Goal: Task Accomplishment & Management: Use online tool/utility

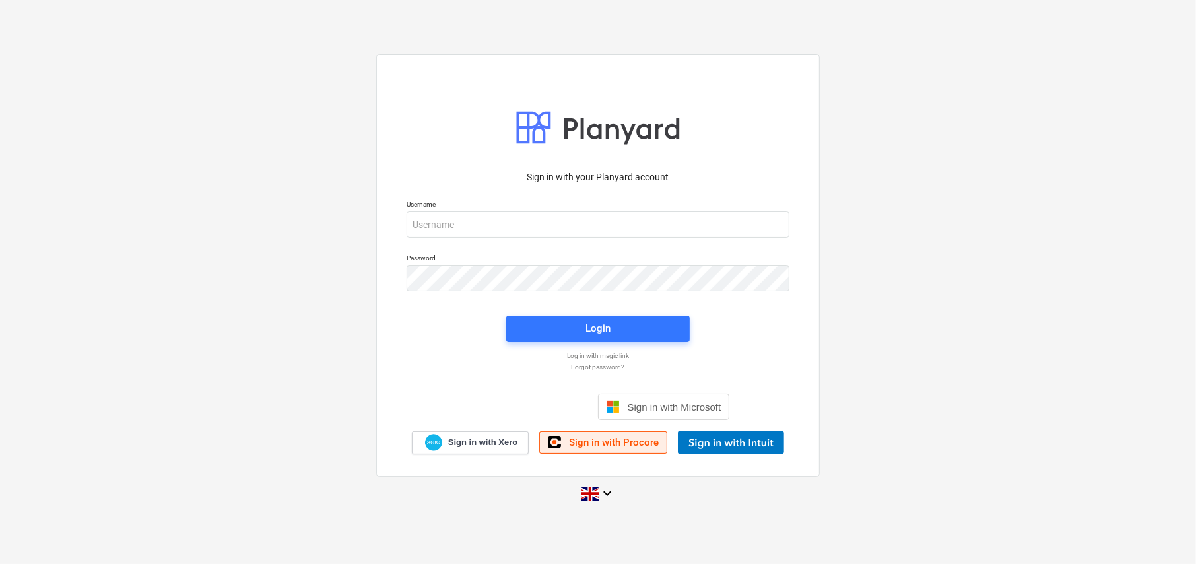
click at [615, 447] on span "Sign in with Procore" at bounding box center [614, 442] width 90 height 12
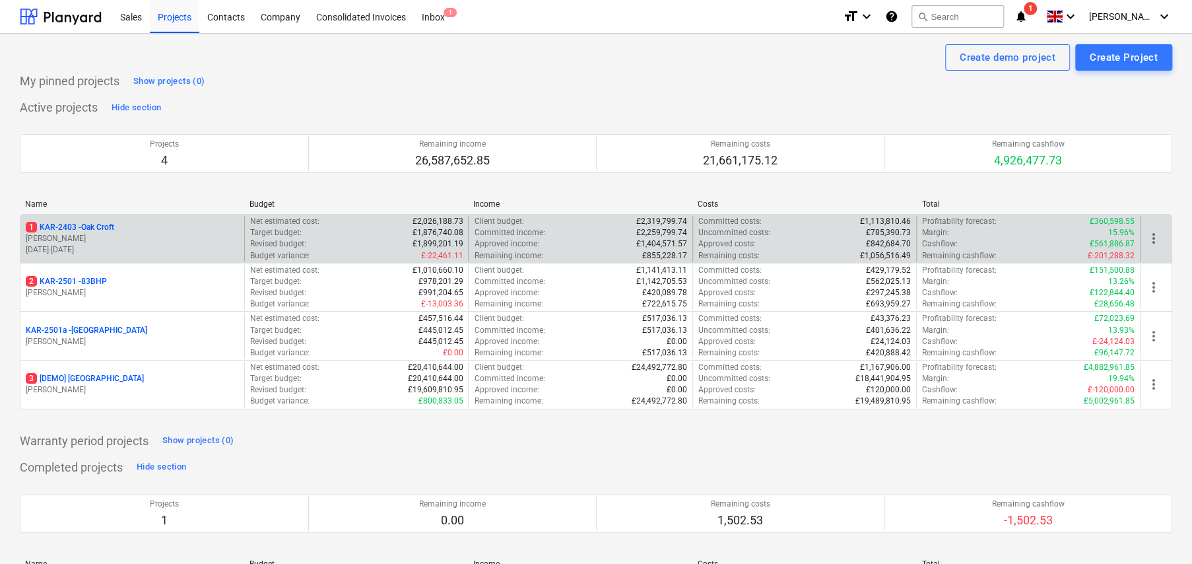
click at [102, 225] on p "1 KAR-2403 - Oak Croft" at bounding box center [70, 227] width 88 height 11
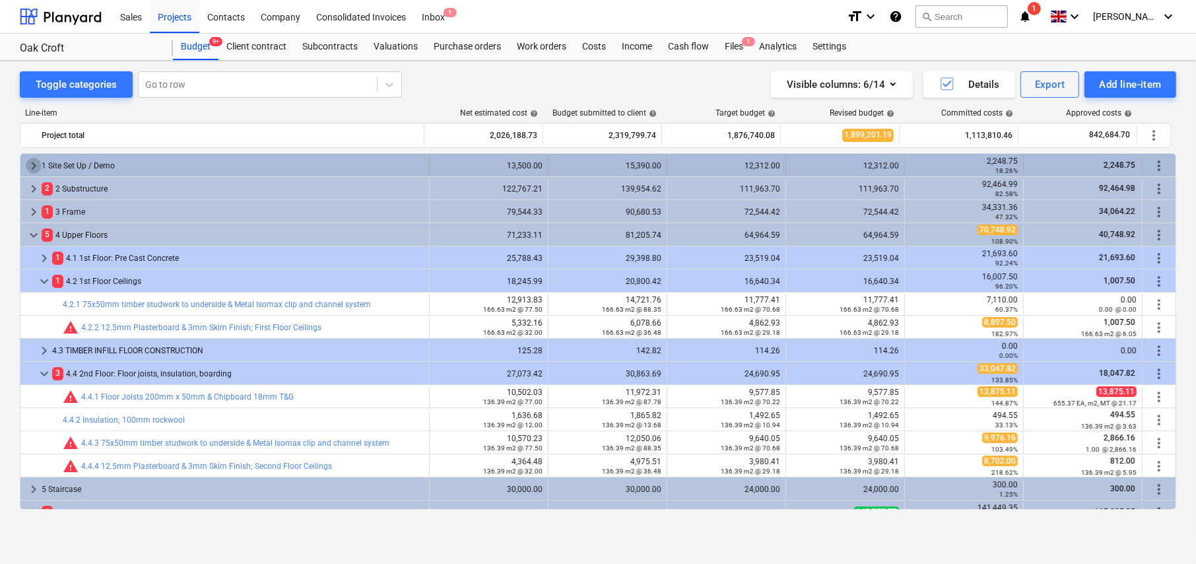
click at [31, 168] on span "keyboard_arrow_right" at bounding box center [34, 166] width 16 height 16
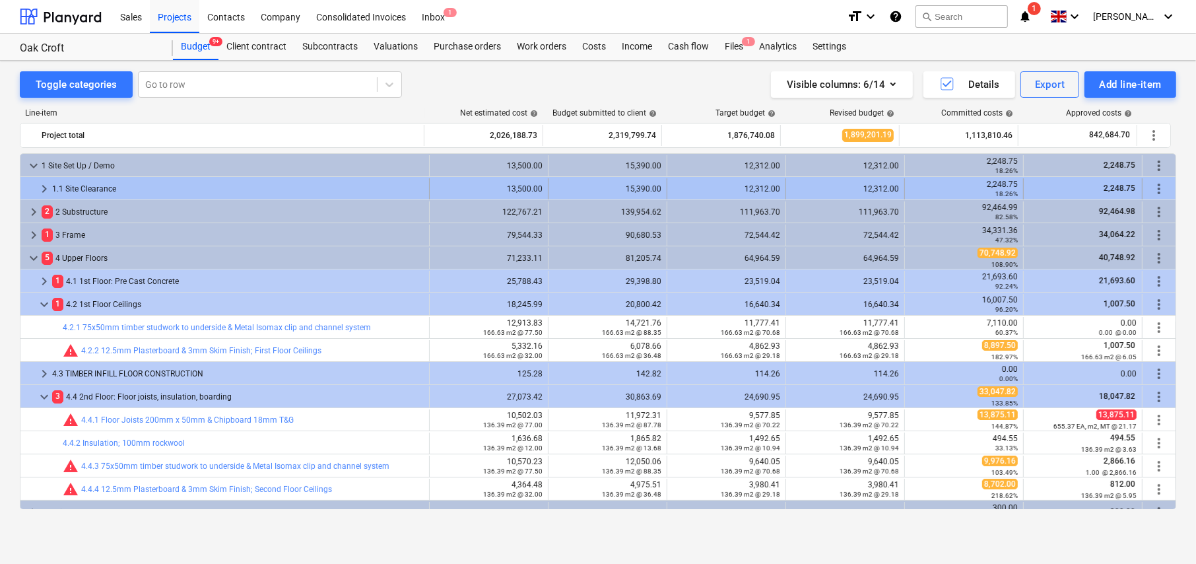
click at [42, 184] on span "keyboard_arrow_right" at bounding box center [44, 189] width 16 height 16
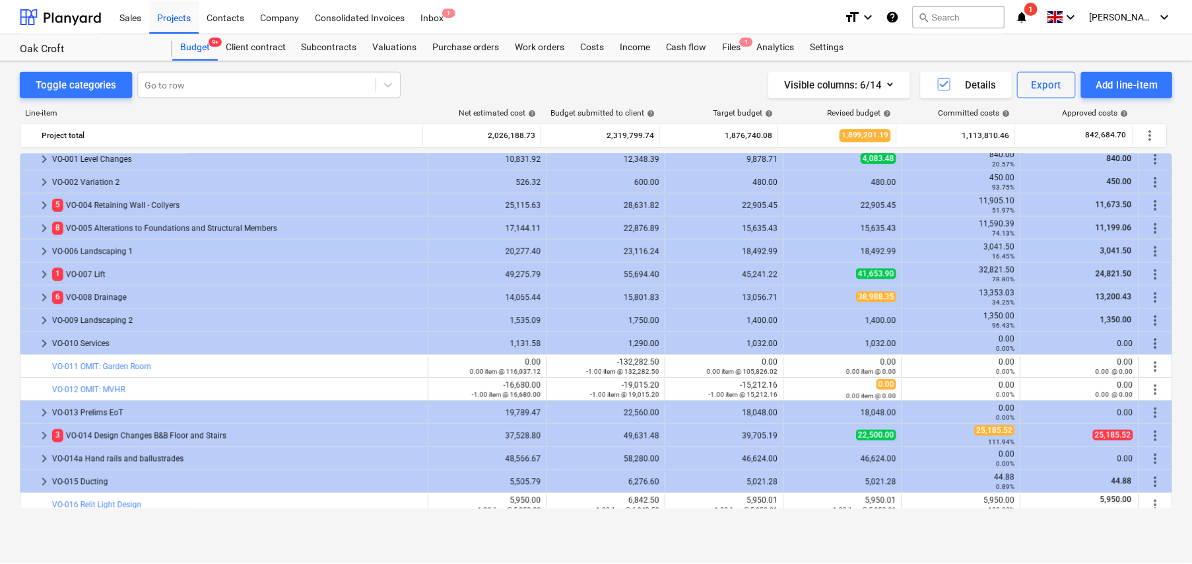
scroll to position [1518, 0]
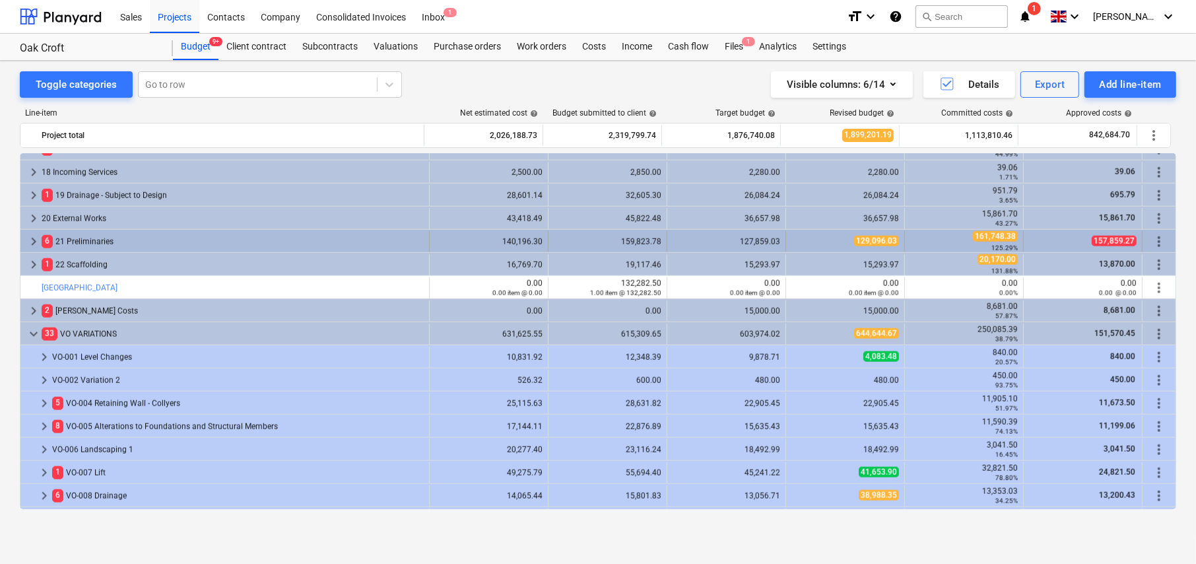
click at [31, 240] on span "keyboard_arrow_right" at bounding box center [34, 242] width 16 height 16
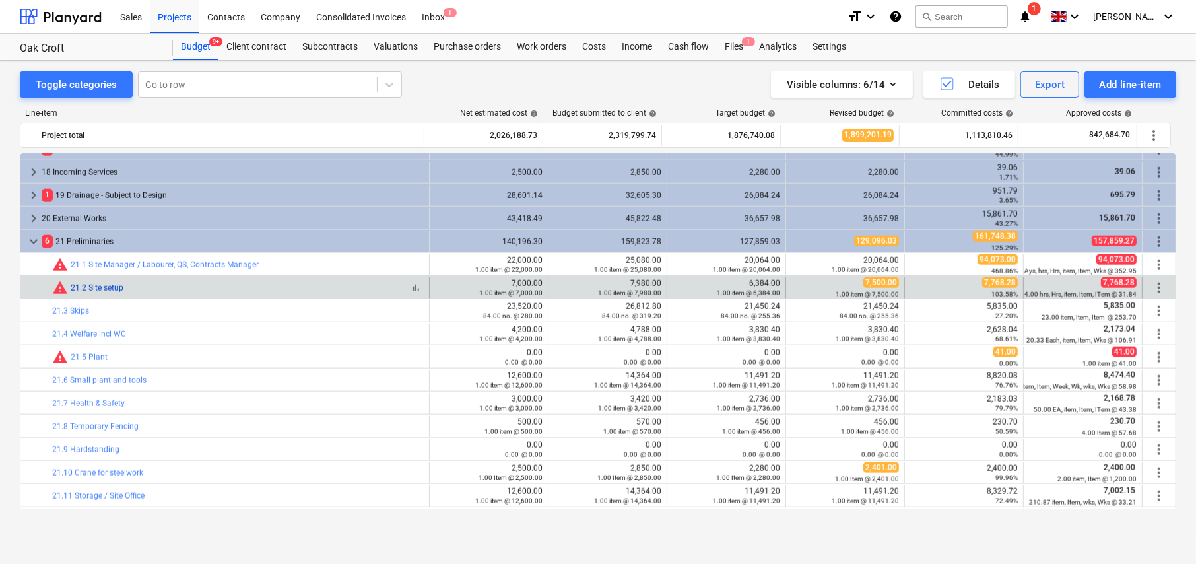
click at [110, 286] on link "21.2 Site setup" at bounding box center [97, 287] width 53 height 9
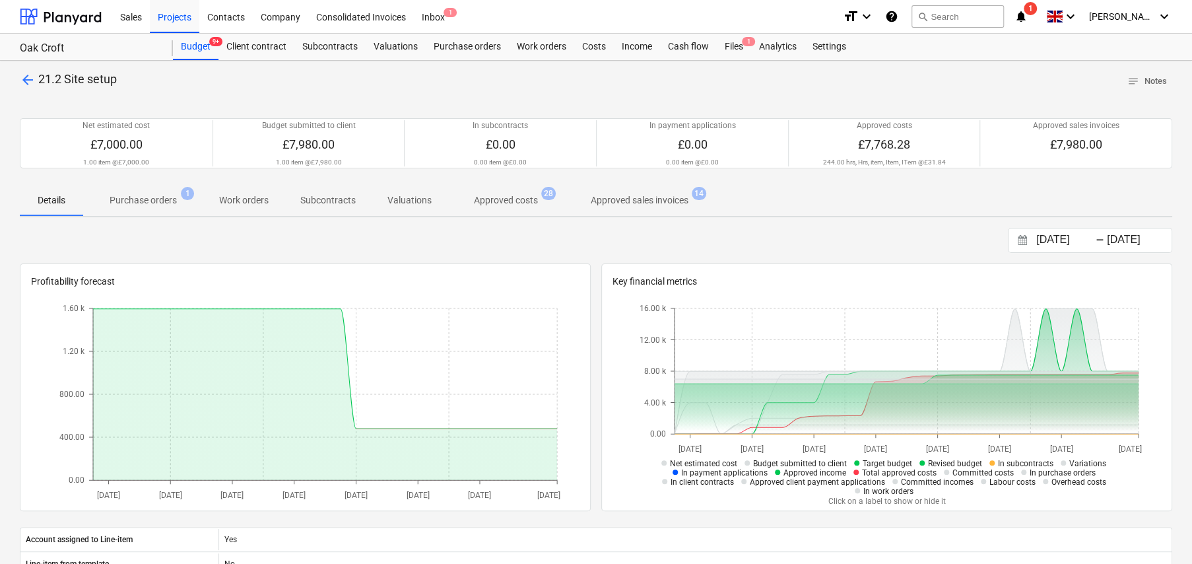
click at [512, 202] on p "Approved costs" at bounding box center [506, 200] width 64 height 14
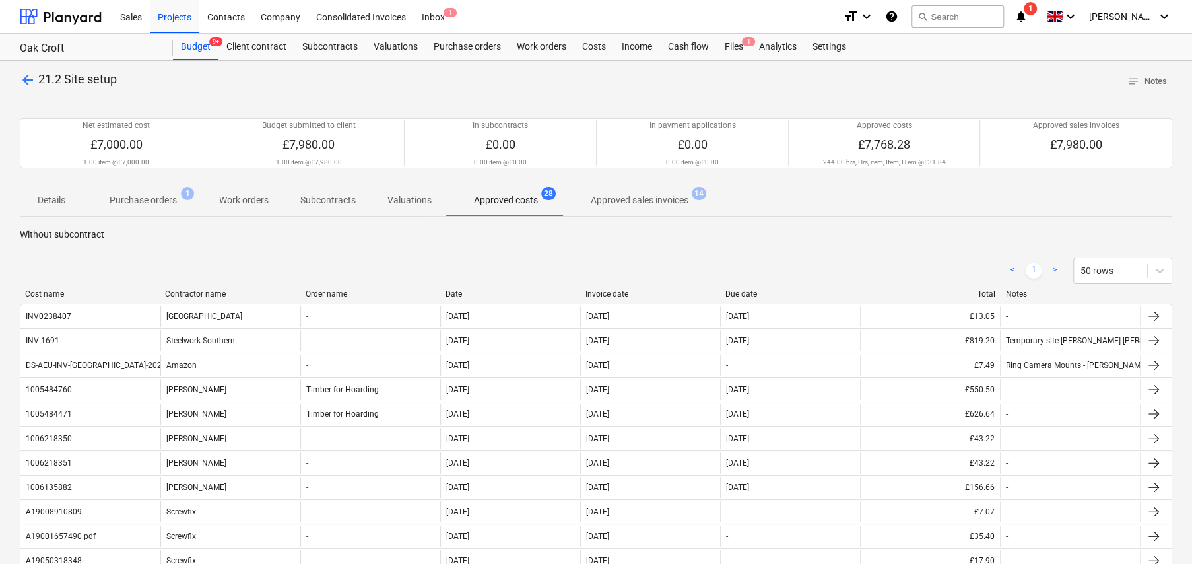
click at [461, 297] on div "Date" at bounding box center [510, 293] width 129 height 9
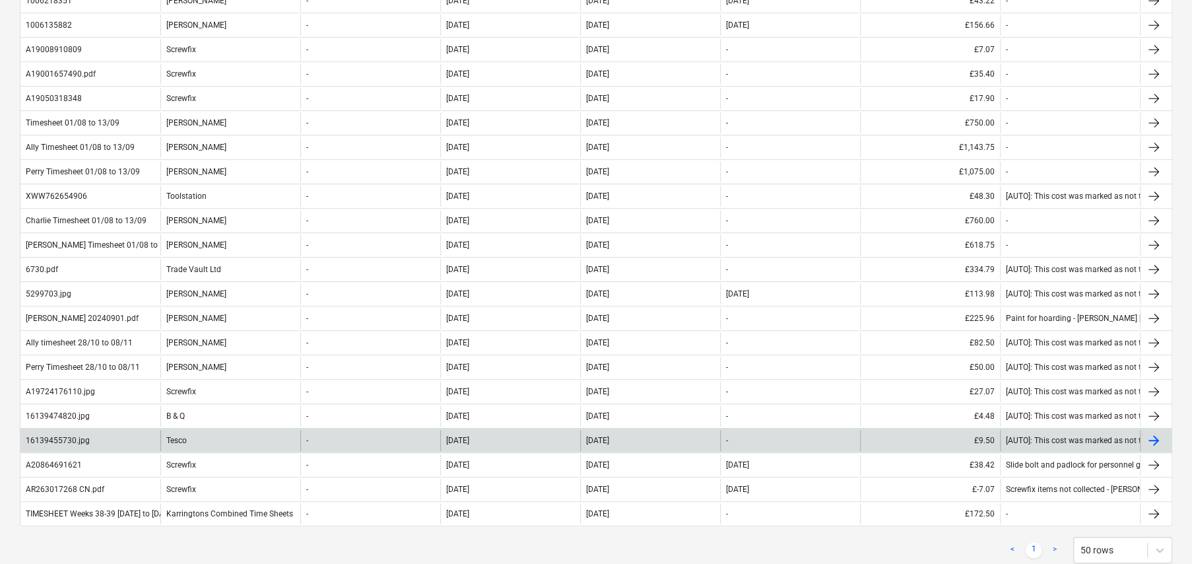
scroll to position [462, 0]
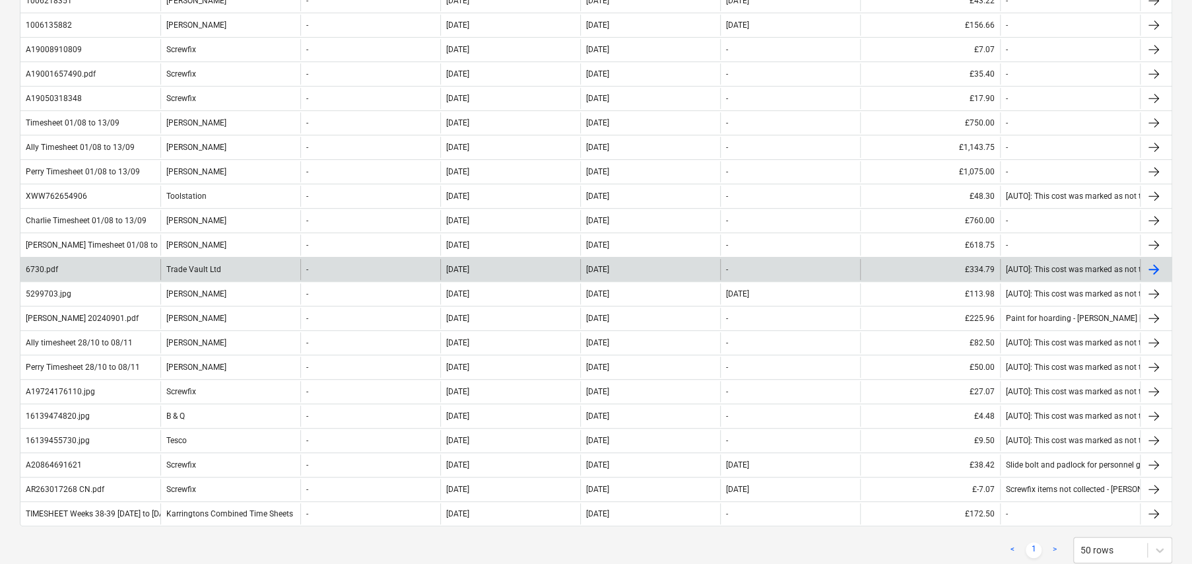
click at [47, 269] on div "6730.pdf" at bounding box center [42, 269] width 32 height 9
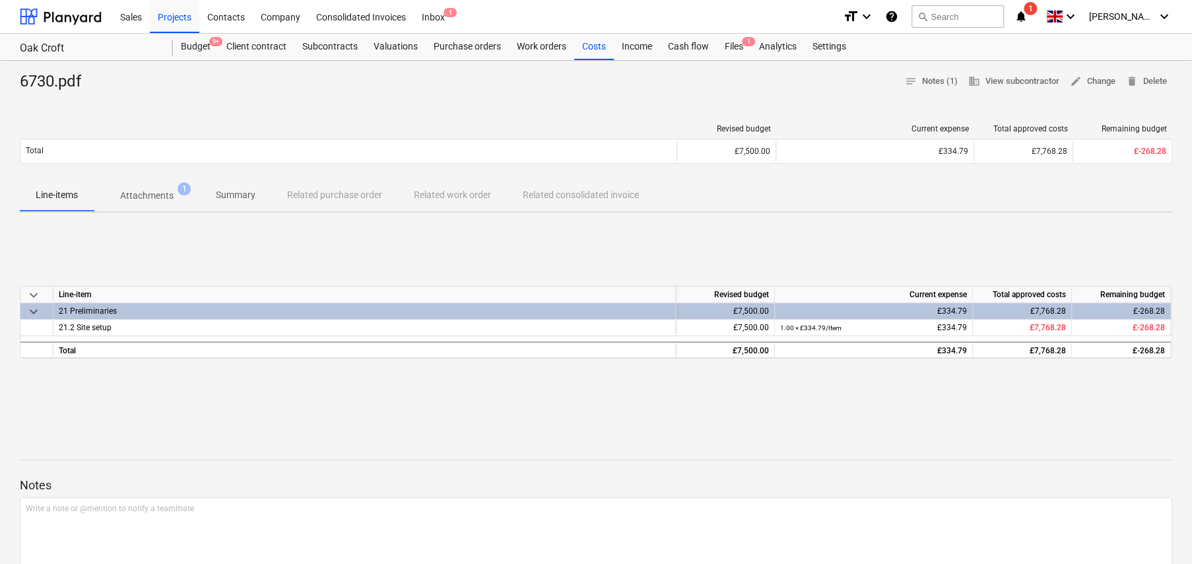
click at [158, 193] on p "Attachments" at bounding box center [146, 196] width 53 height 14
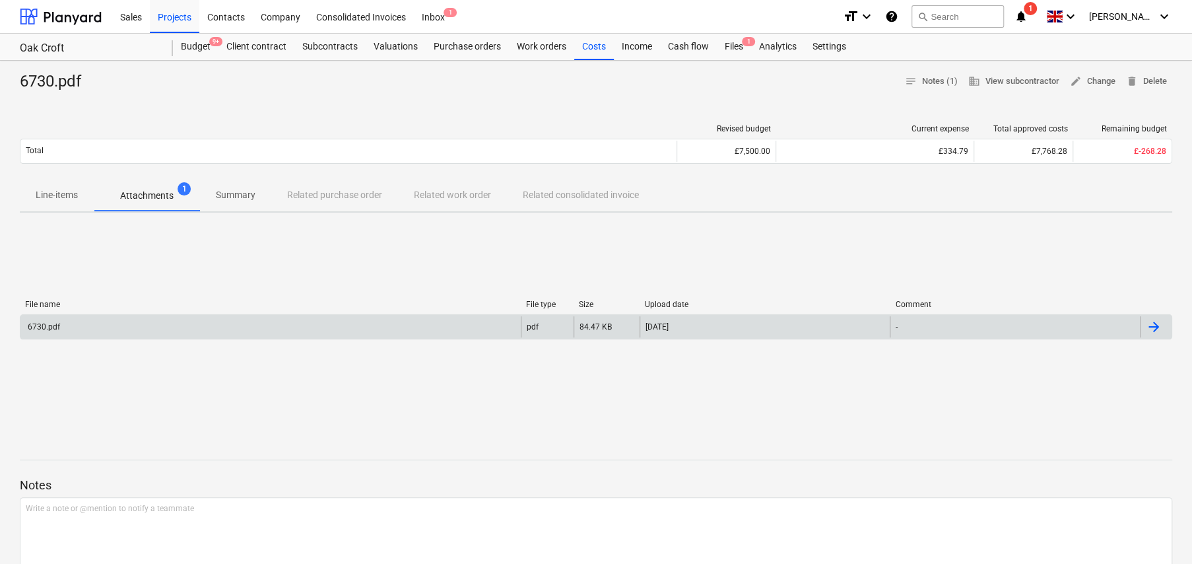
click at [140, 331] on div "6730.pdf" at bounding box center [270, 326] width 500 height 21
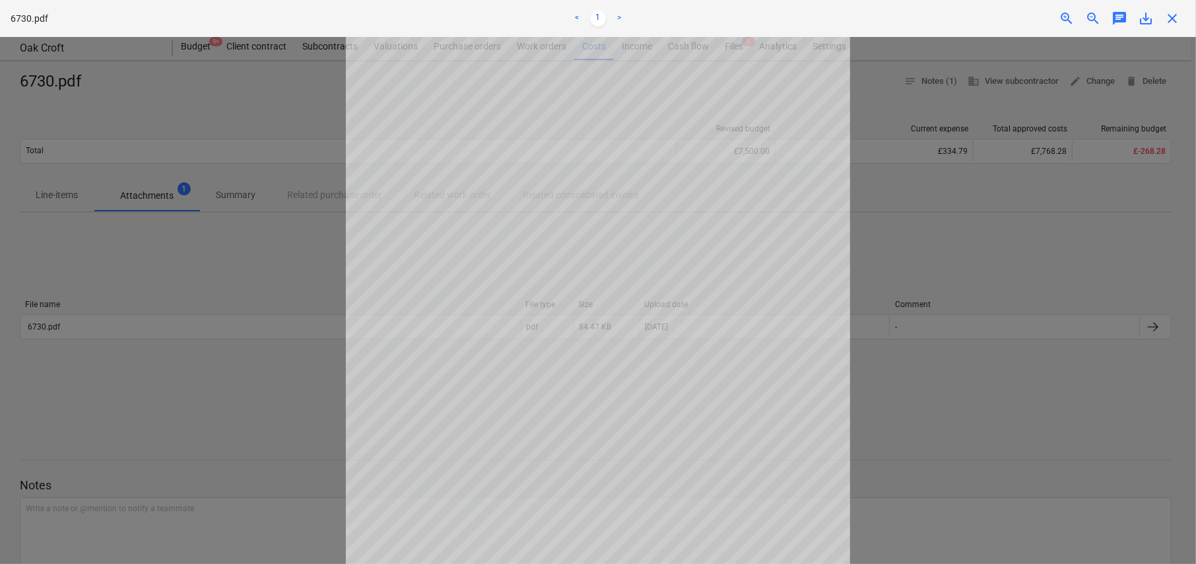
click at [1168, 19] on span "close" at bounding box center [1172, 19] width 16 height 16
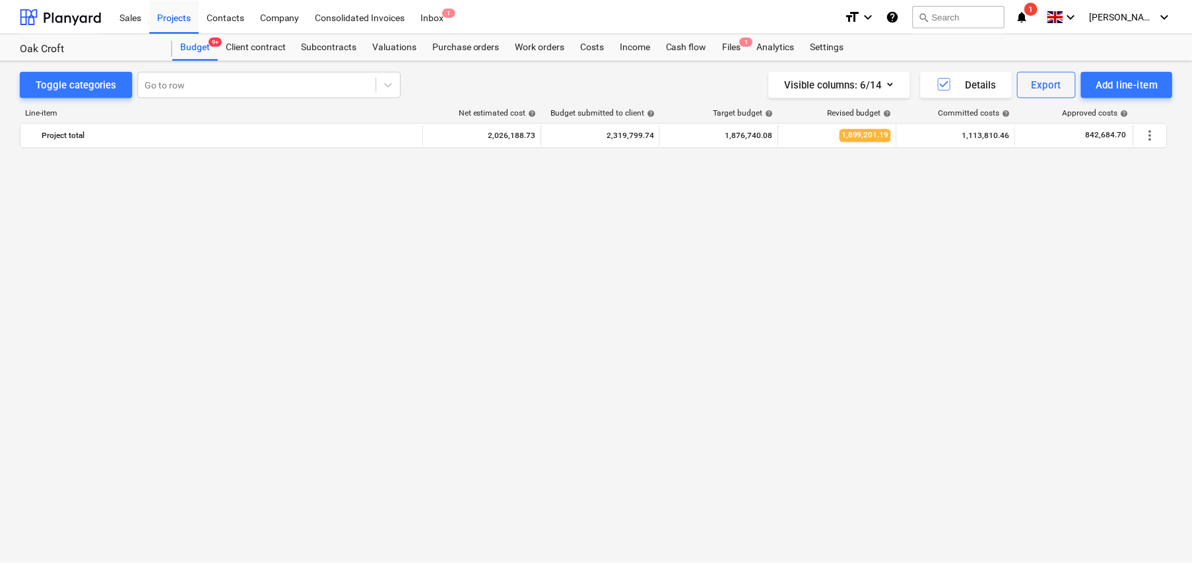
scroll to position [1518, 0]
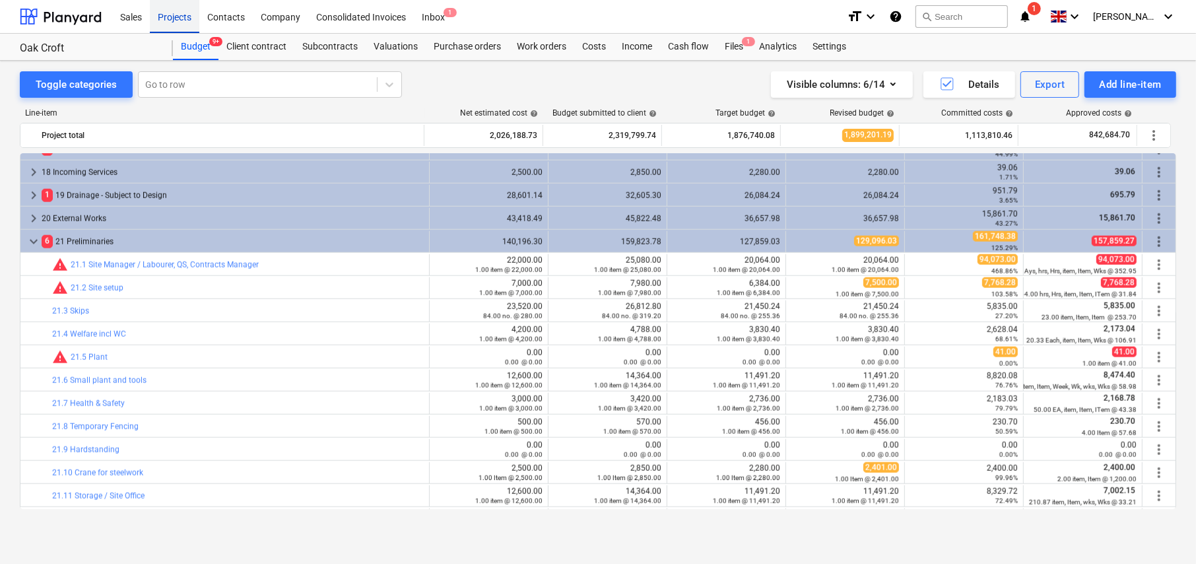
click at [172, 17] on div "Projects" at bounding box center [175, 16] width 50 height 34
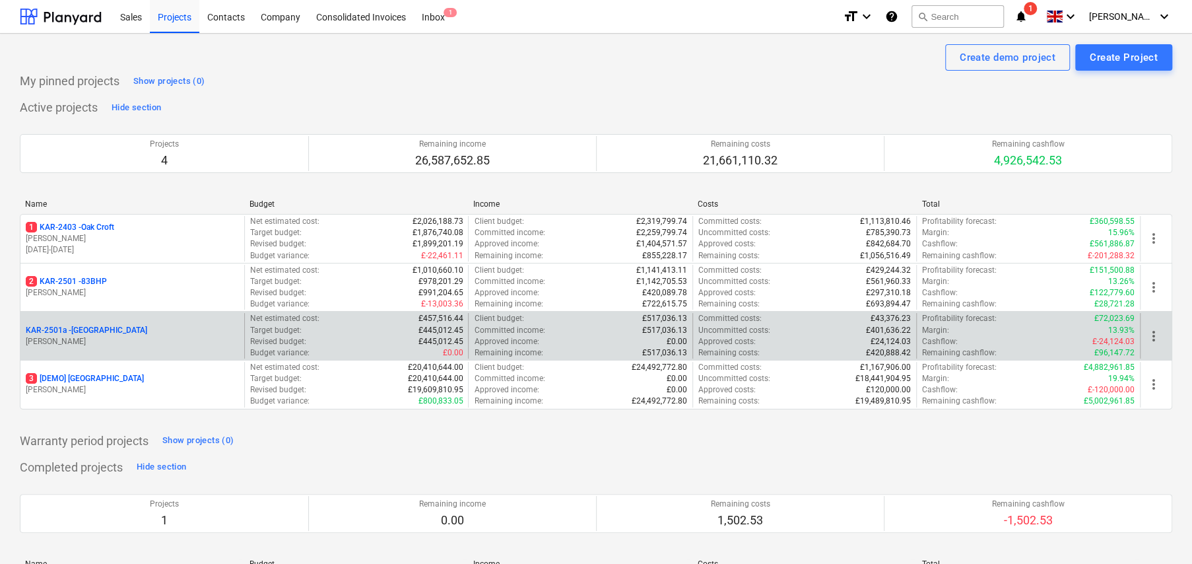
click at [98, 331] on p "KAR-2501a - Little Barn Field" at bounding box center [86, 330] width 121 height 11
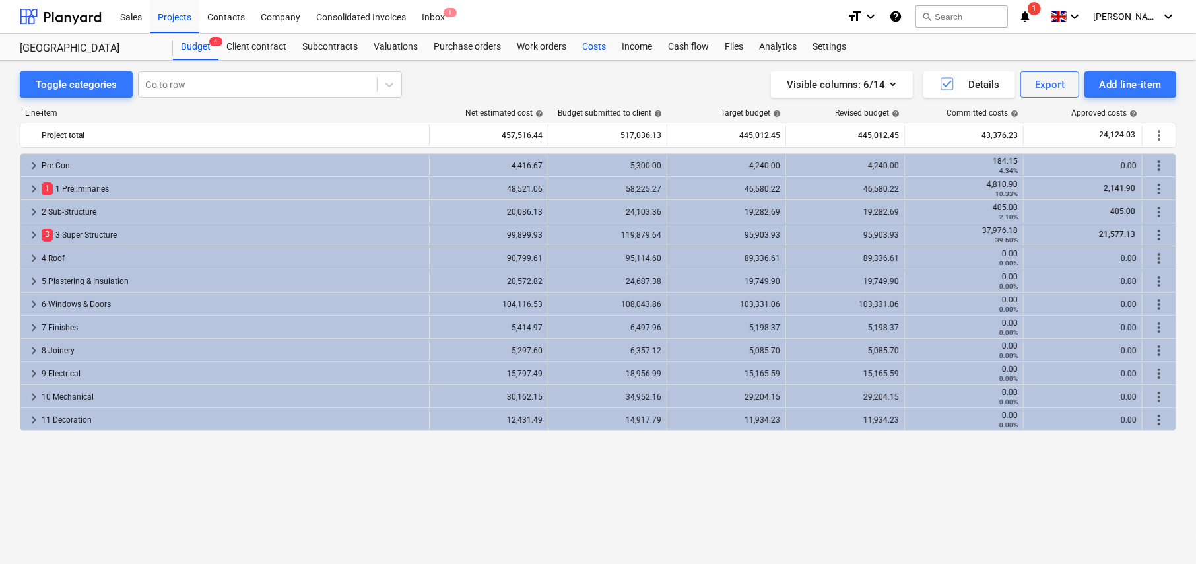
click at [593, 46] on div "Costs" at bounding box center [594, 47] width 40 height 26
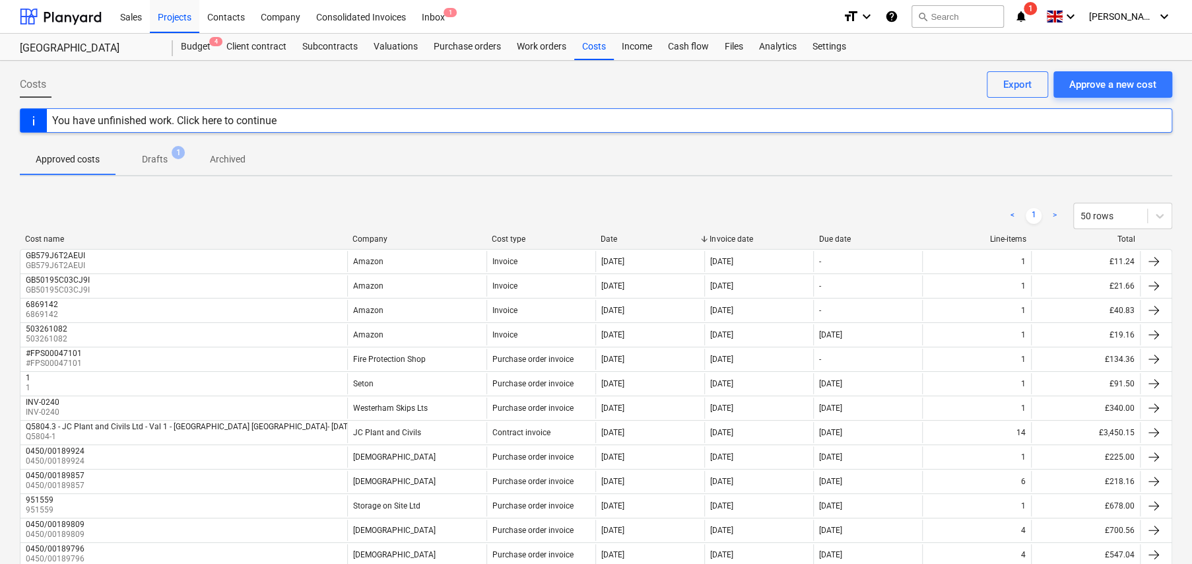
click at [374, 239] on div "Company" at bounding box center [417, 238] width 129 height 9
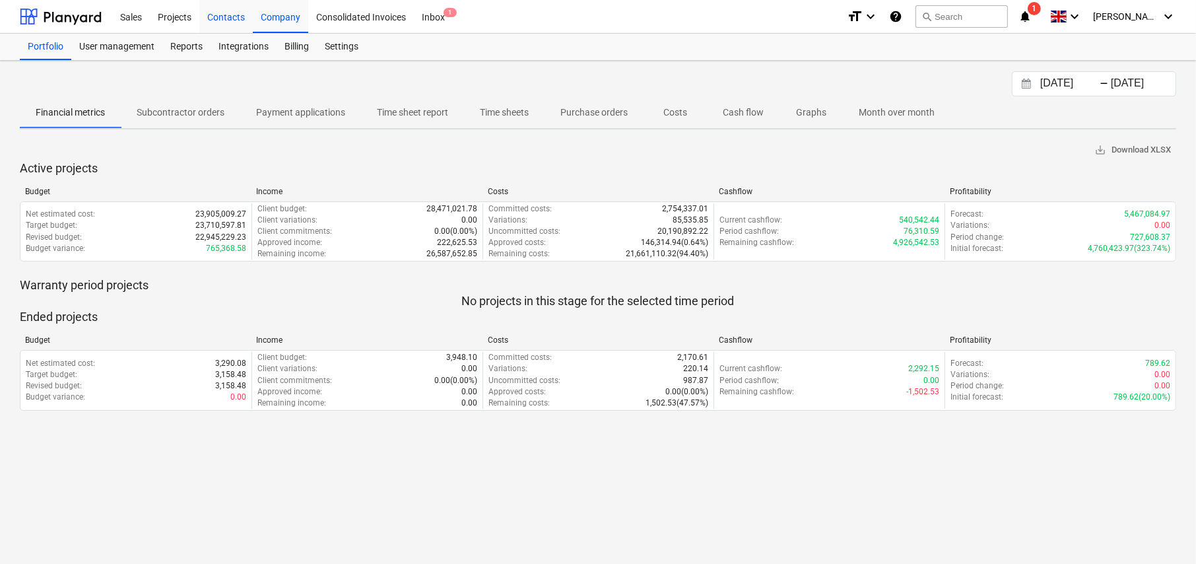
click at [229, 20] on div "Contacts" at bounding box center [225, 16] width 53 height 34
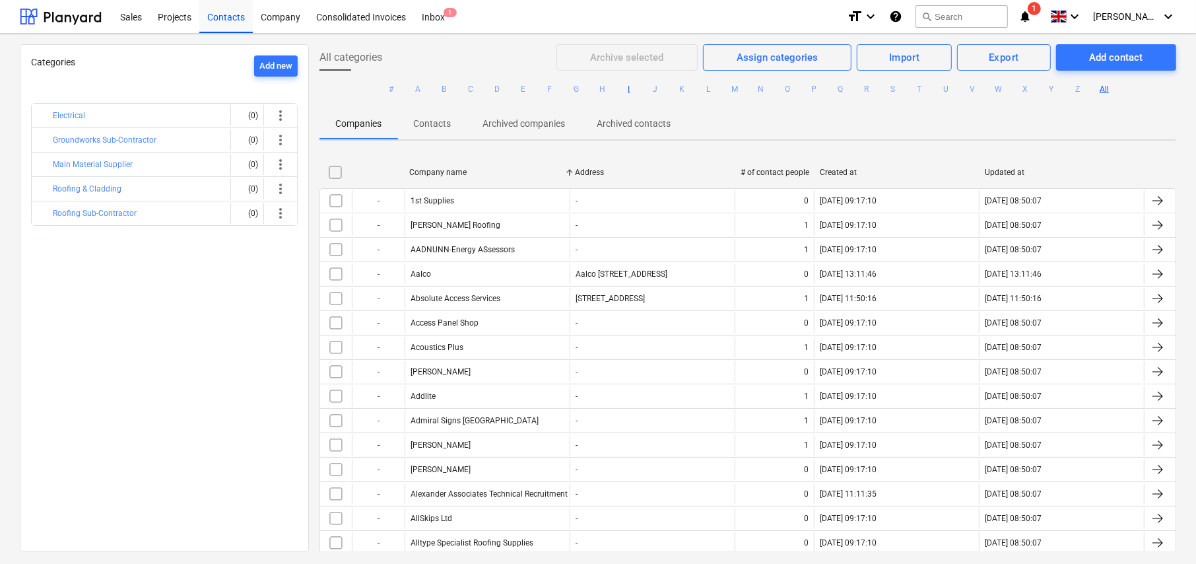
click at [627, 90] on button "I" at bounding box center [629, 89] width 16 height 16
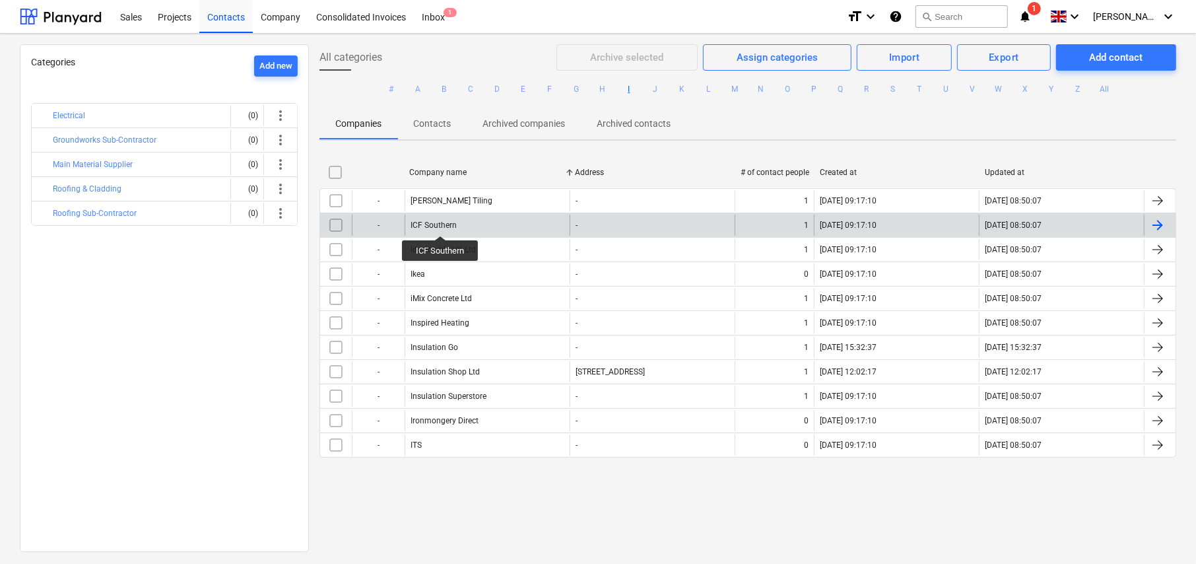
click at [440, 224] on div "ICF Southern" at bounding box center [434, 224] width 46 height 9
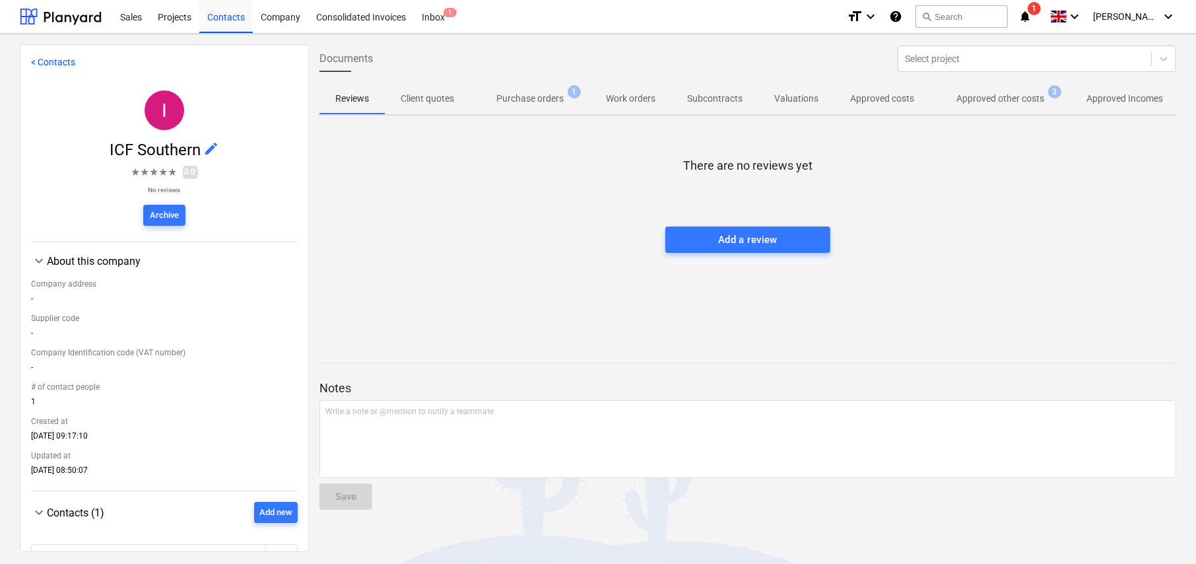
click at [995, 98] on p "Approved other costs" at bounding box center [1001, 99] width 88 height 14
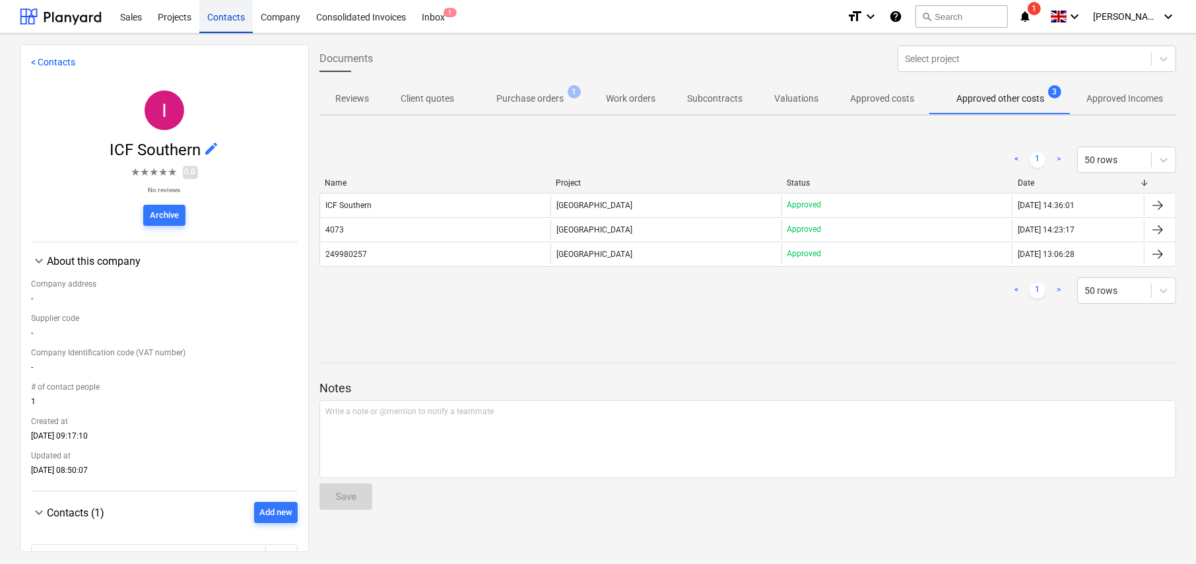
click at [226, 18] on div "Contacts" at bounding box center [225, 16] width 53 height 34
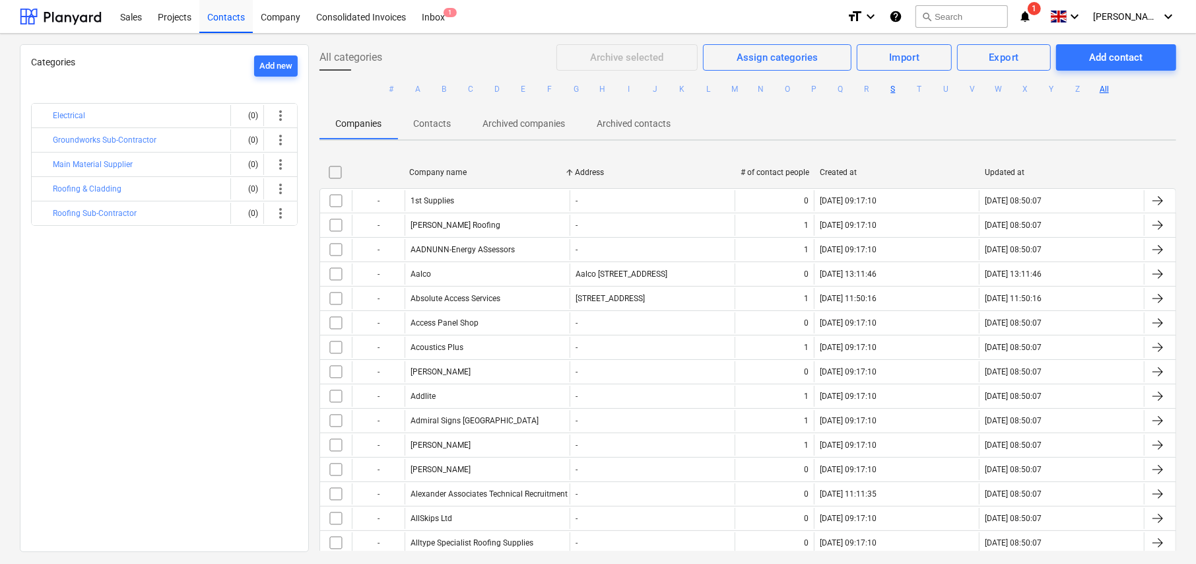
click at [891, 90] on button "S" at bounding box center [893, 89] width 16 height 16
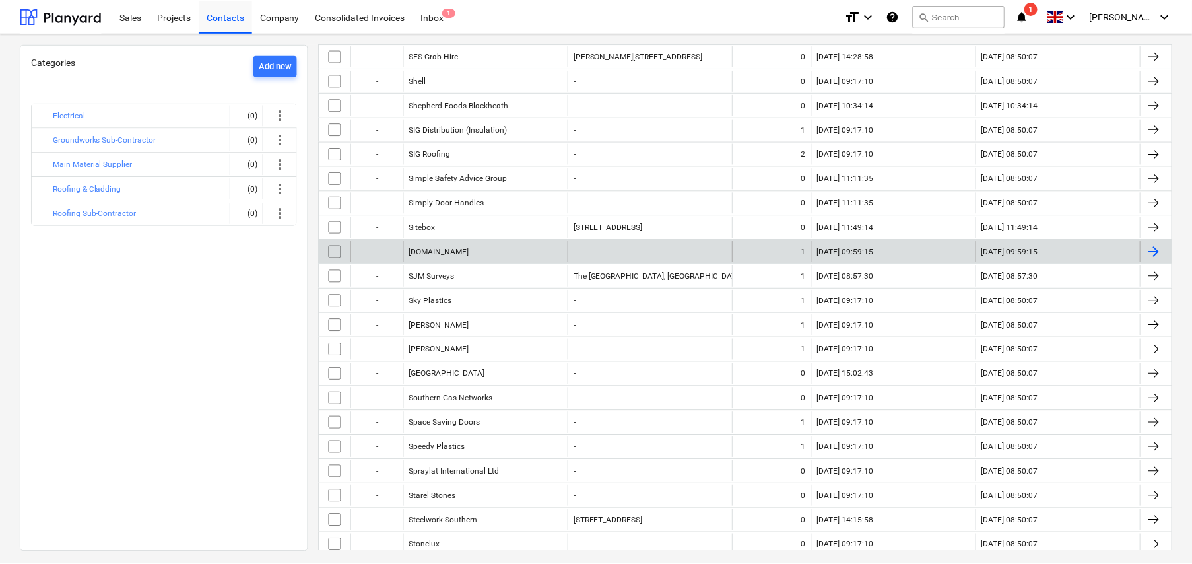
scroll to position [785, 0]
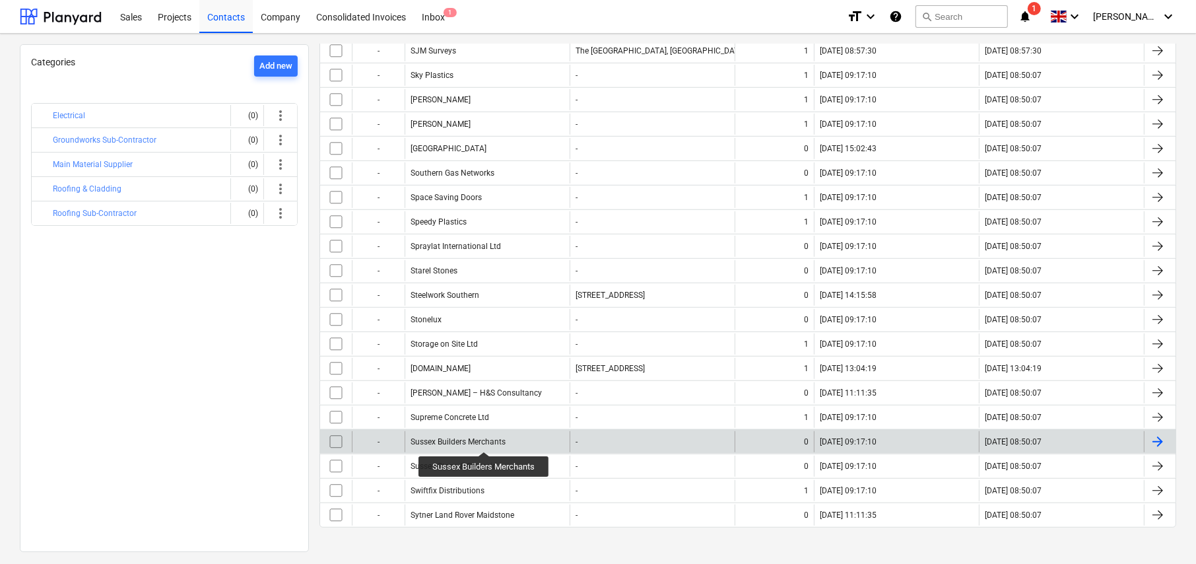
click at [484, 440] on div "Sussex Builders Merchants" at bounding box center [458, 441] width 95 height 9
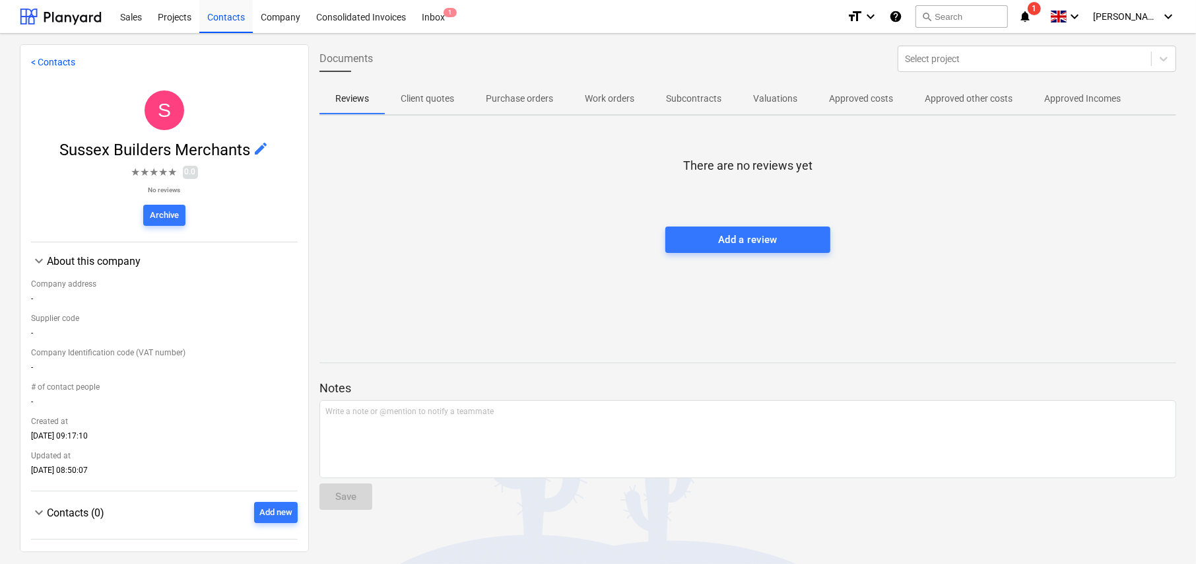
click at [867, 102] on p "Approved costs" at bounding box center [861, 99] width 64 height 14
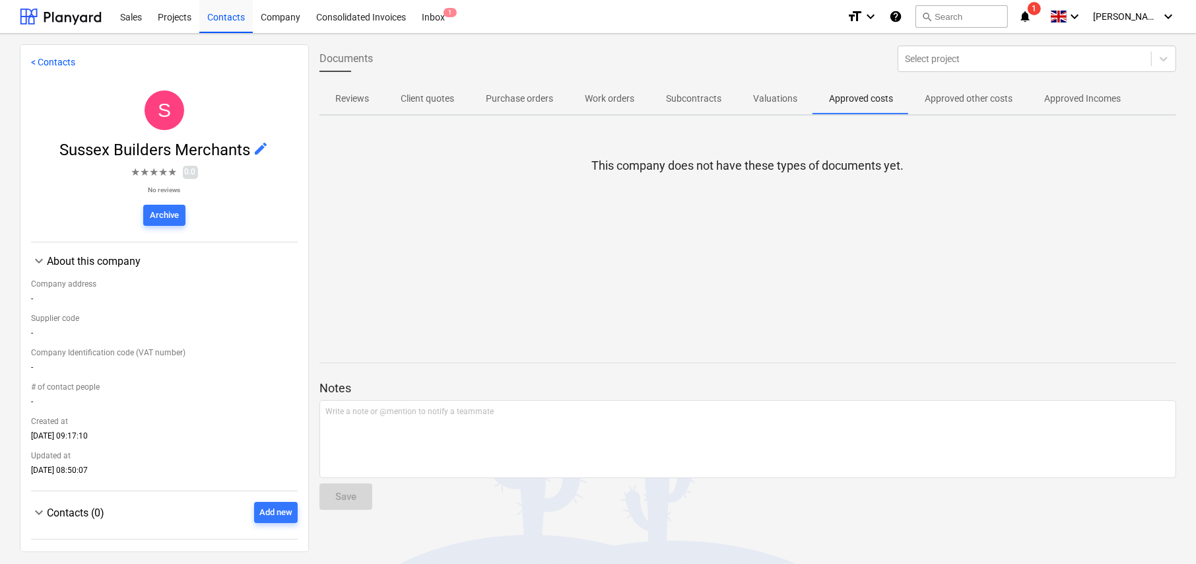
click at [515, 106] on span "Purchase orders" at bounding box center [519, 99] width 99 height 22
click at [426, 102] on p "Client quotes" at bounding box center [427, 99] width 53 height 14
click at [429, 18] on div "Inbox 1" at bounding box center [433, 16] width 39 height 34
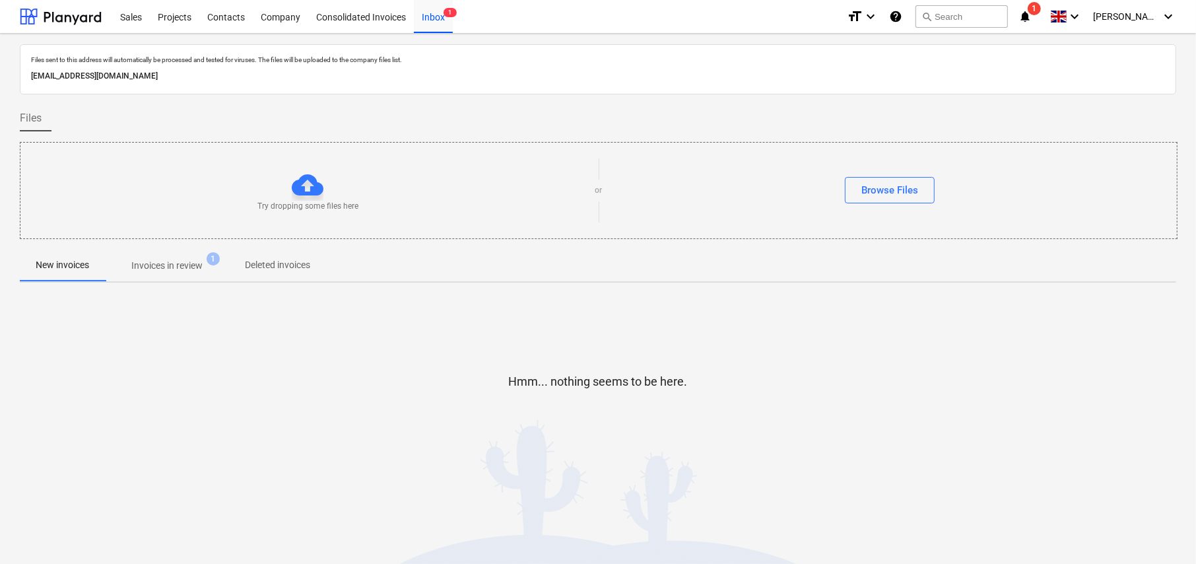
click at [167, 270] on p "Invoices in review" at bounding box center [166, 266] width 71 height 14
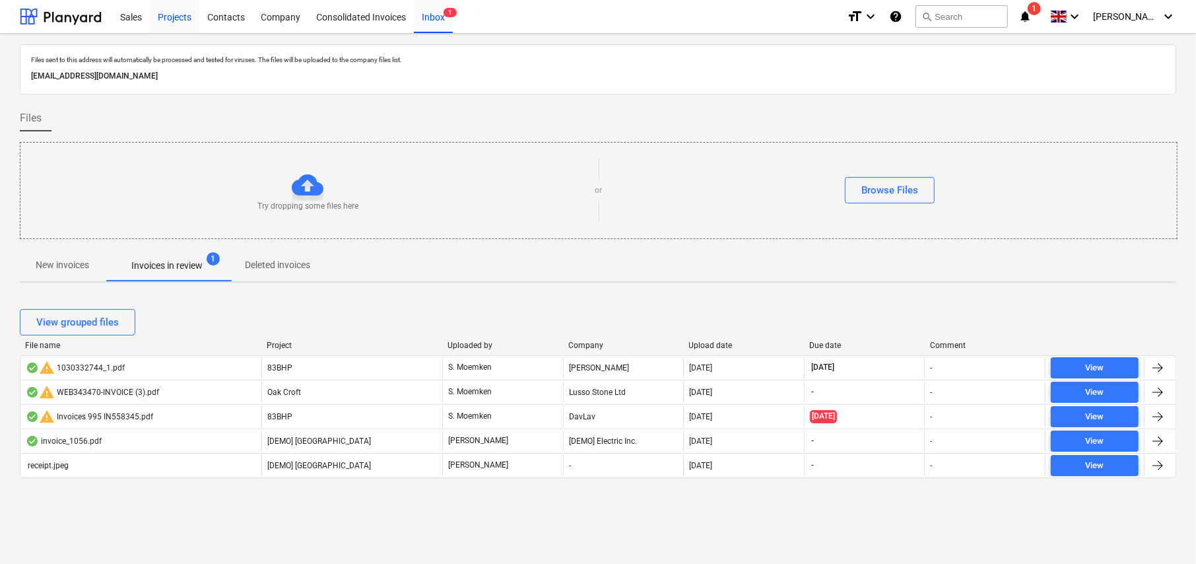
click at [170, 18] on div "Projects" at bounding box center [175, 16] width 50 height 34
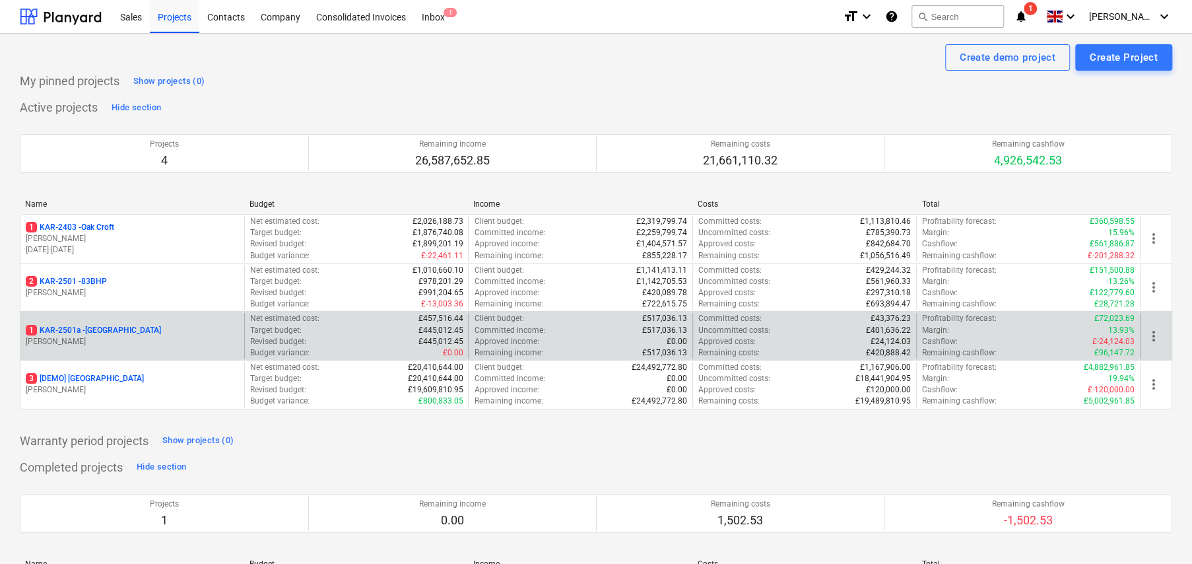
click at [118, 328] on p "1 KAR-2501a - Little Barn Field" at bounding box center [93, 330] width 135 height 11
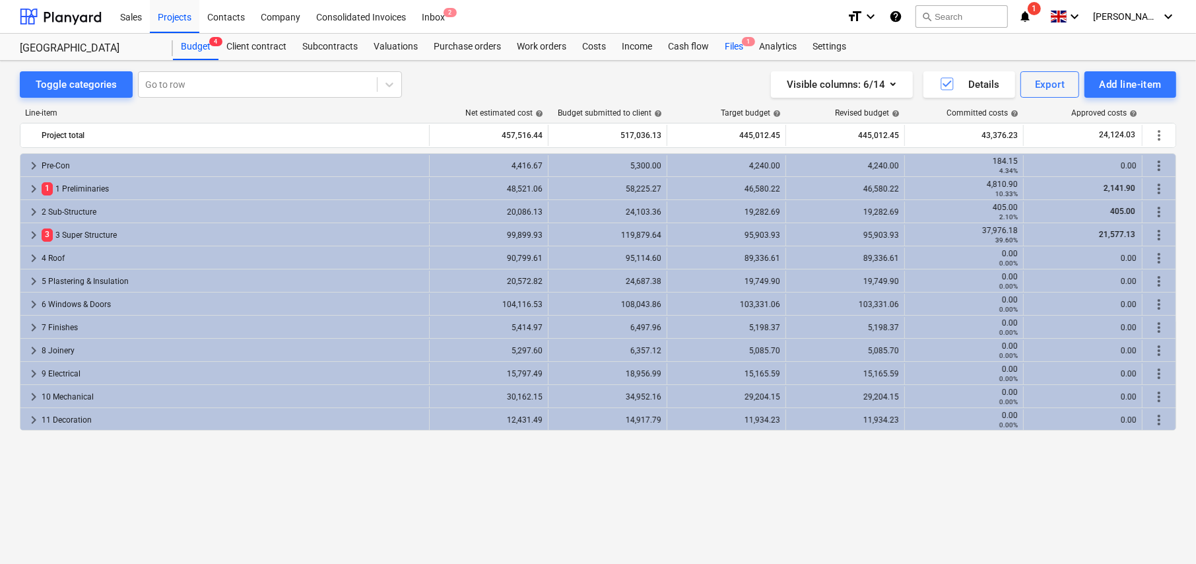
click at [735, 46] on div "Files 1" at bounding box center [734, 47] width 34 height 26
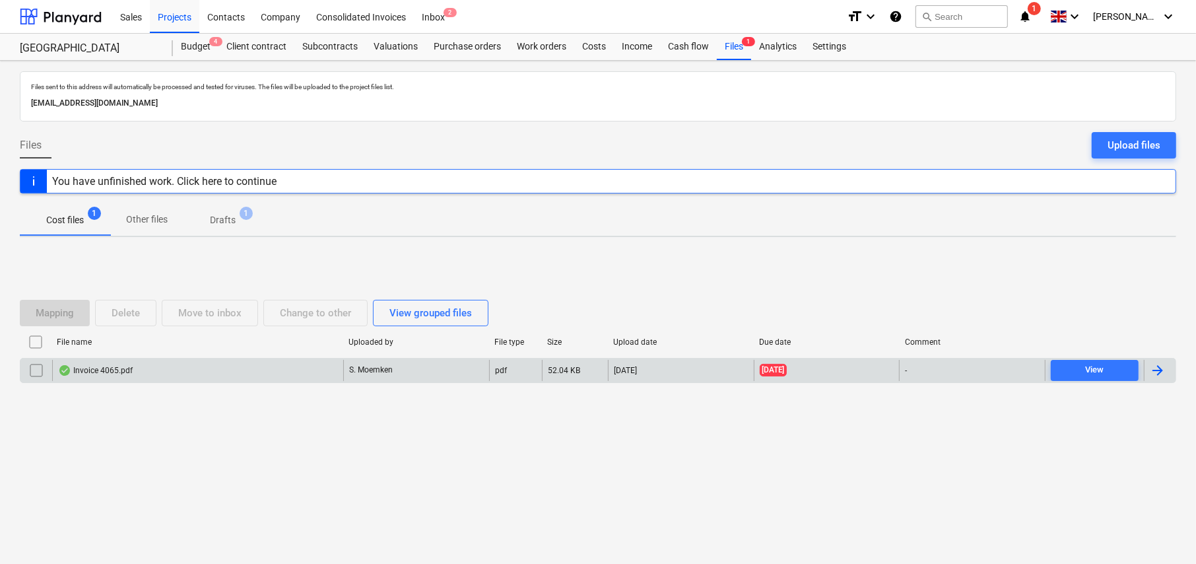
click at [108, 368] on div "Invoice 4065.pdf" at bounding box center [95, 370] width 75 height 11
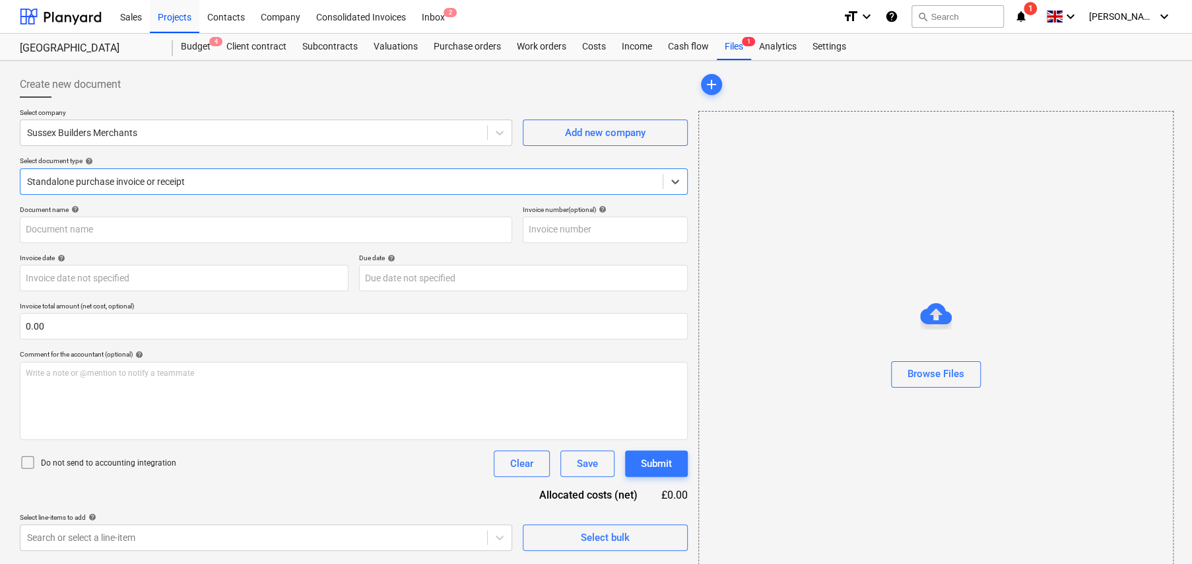
type input "19B"
type input "23 Sep 2025"
type input "24 Sep 2025"
